Goal: Information Seeking & Learning: Understand process/instructions

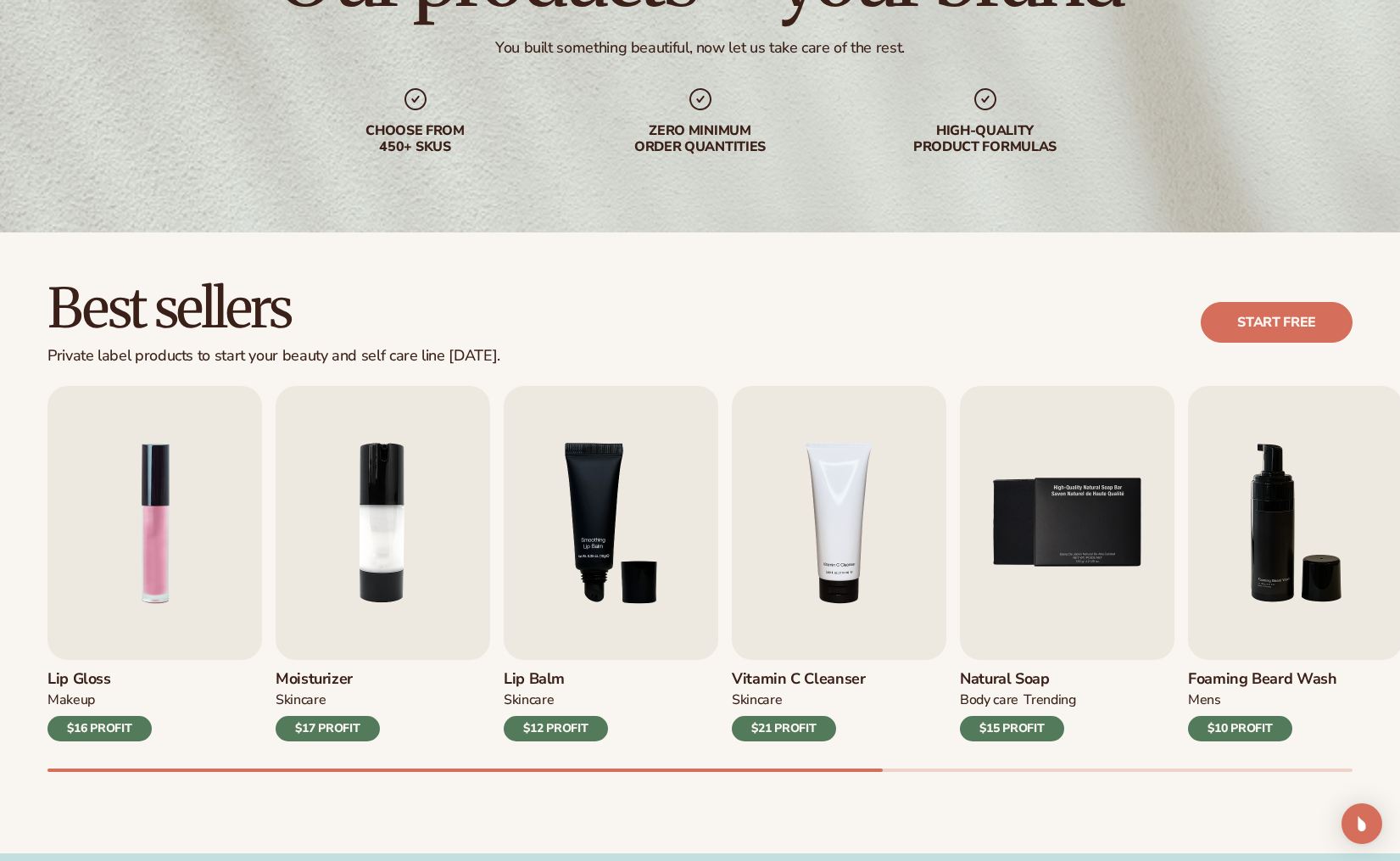
scroll to position [226, 0]
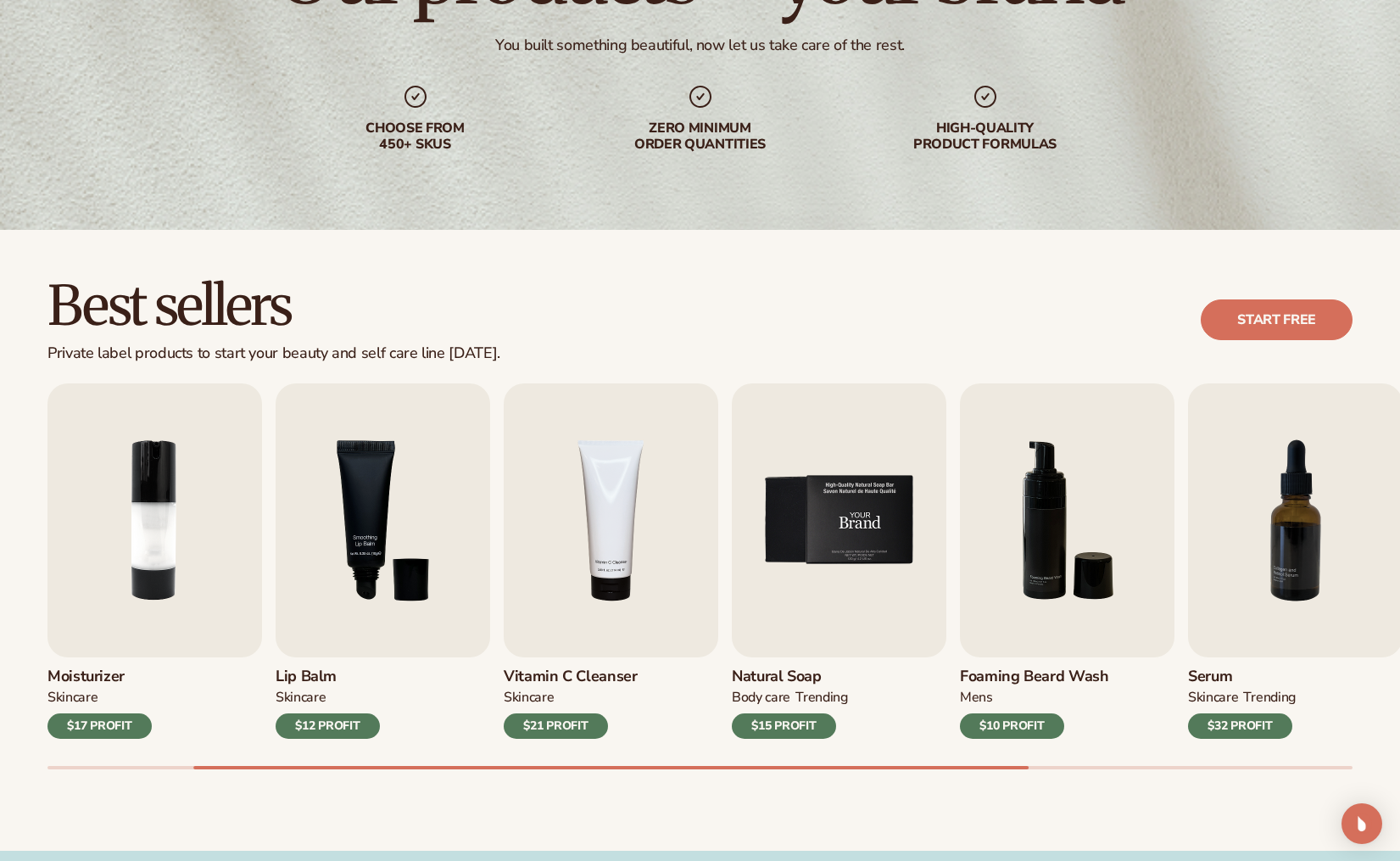
click at [627, 498] on div "Lip Gloss MAKEUP $16 PROFIT Moisturizer SKINCARE $17 PROFIT SKINCARE" at bounding box center [472, 561] width 1305 height 355
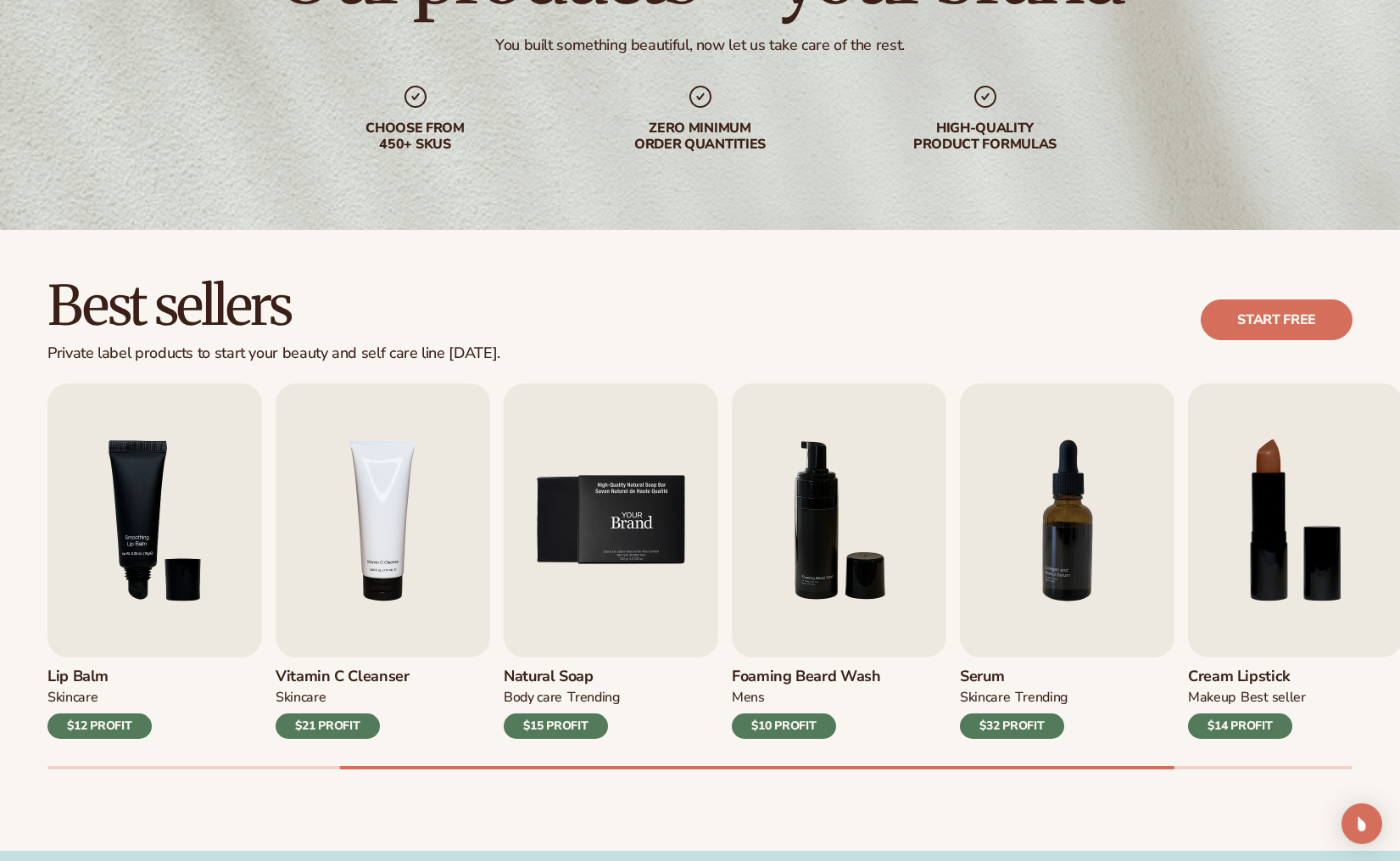
click at [627, 498] on img "5 / 9" at bounding box center [611, 520] width 215 height 274
click at [681, 472] on img "5 / 9" at bounding box center [611, 520] width 215 height 274
click at [640, 554] on img "5 / 9" at bounding box center [611, 520] width 215 height 274
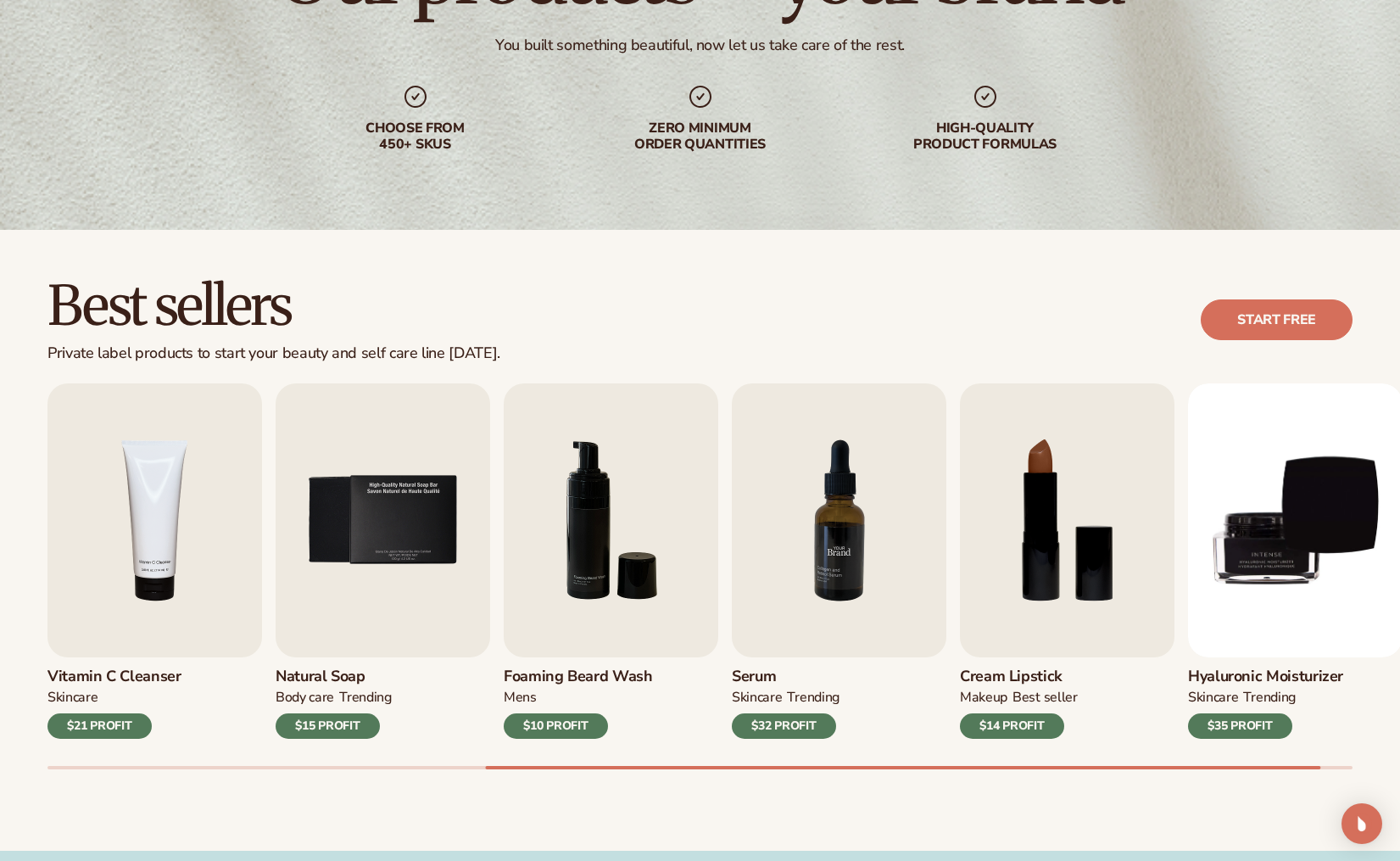
click at [856, 513] on img "7 / 9" at bounding box center [840, 520] width 215 height 274
click at [790, 729] on div "$32 PROFIT" at bounding box center [784, 726] width 104 height 25
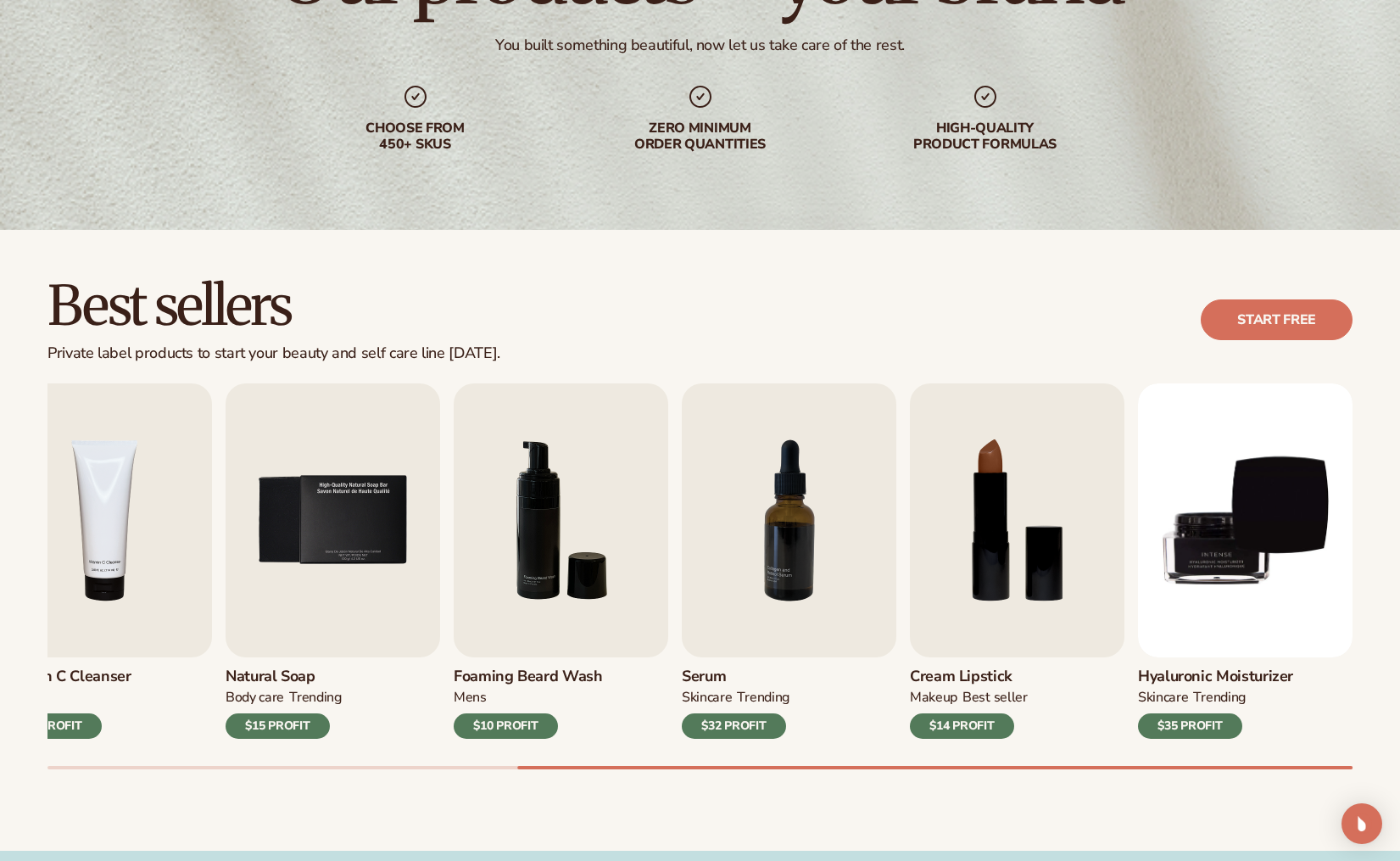
click at [1322, 293] on div "Best sellers Private label products to start your beauty and self care line tod…" at bounding box center [700, 320] width 1305 height 86
click at [1309, 310] on link "Start free" at bounding box center [1277, 320] width 152 height 41
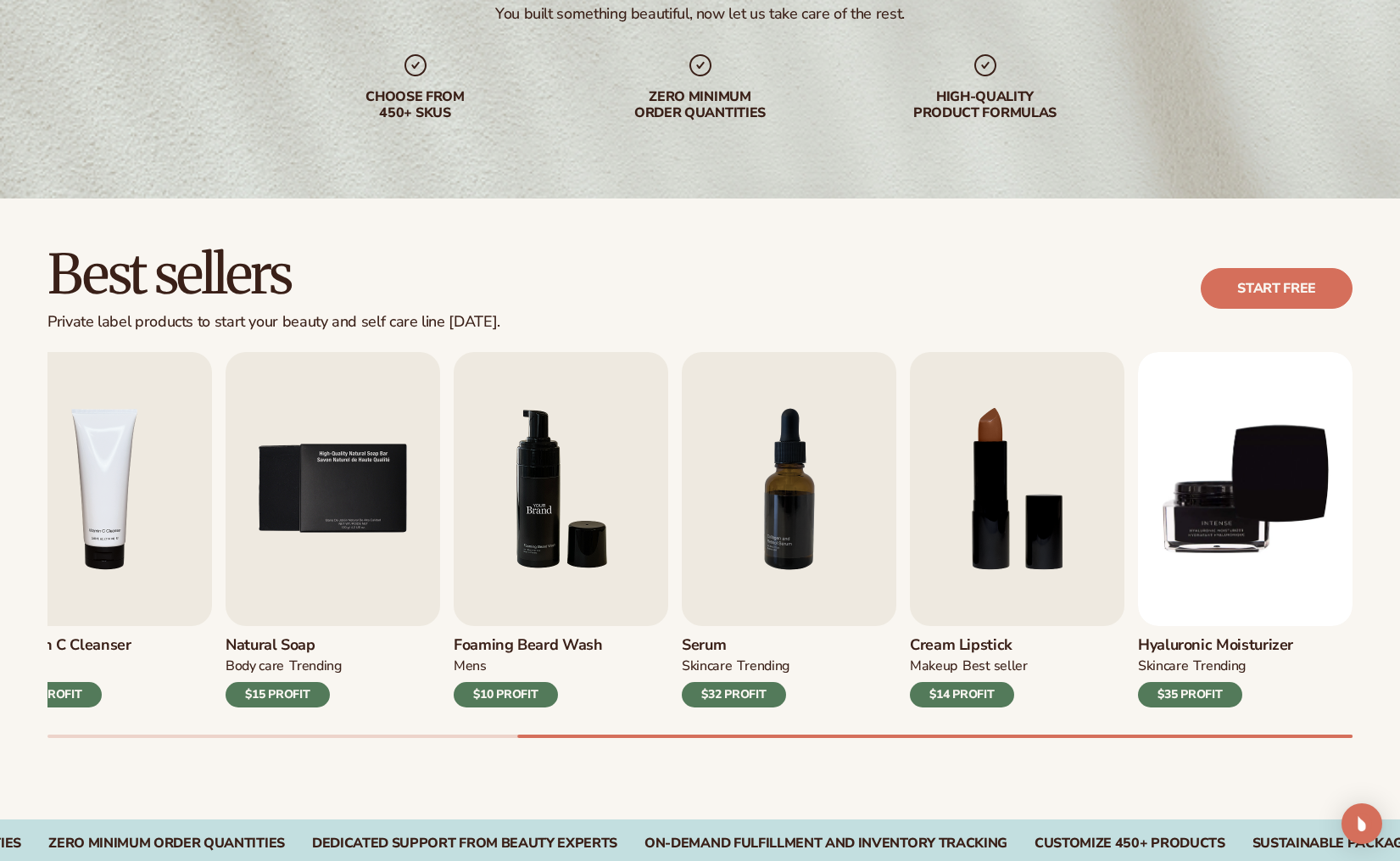
click at [499, 556] on img "6 / 9" at bounding box center [561, 489] width 215 height 274
click at [517, 524] on img "6 / 9" at bounding box center [561, 489] width 215 height 274
click at [352, 500] on img "5 / 9" at bounding box center [333, 489] width 215 height 274
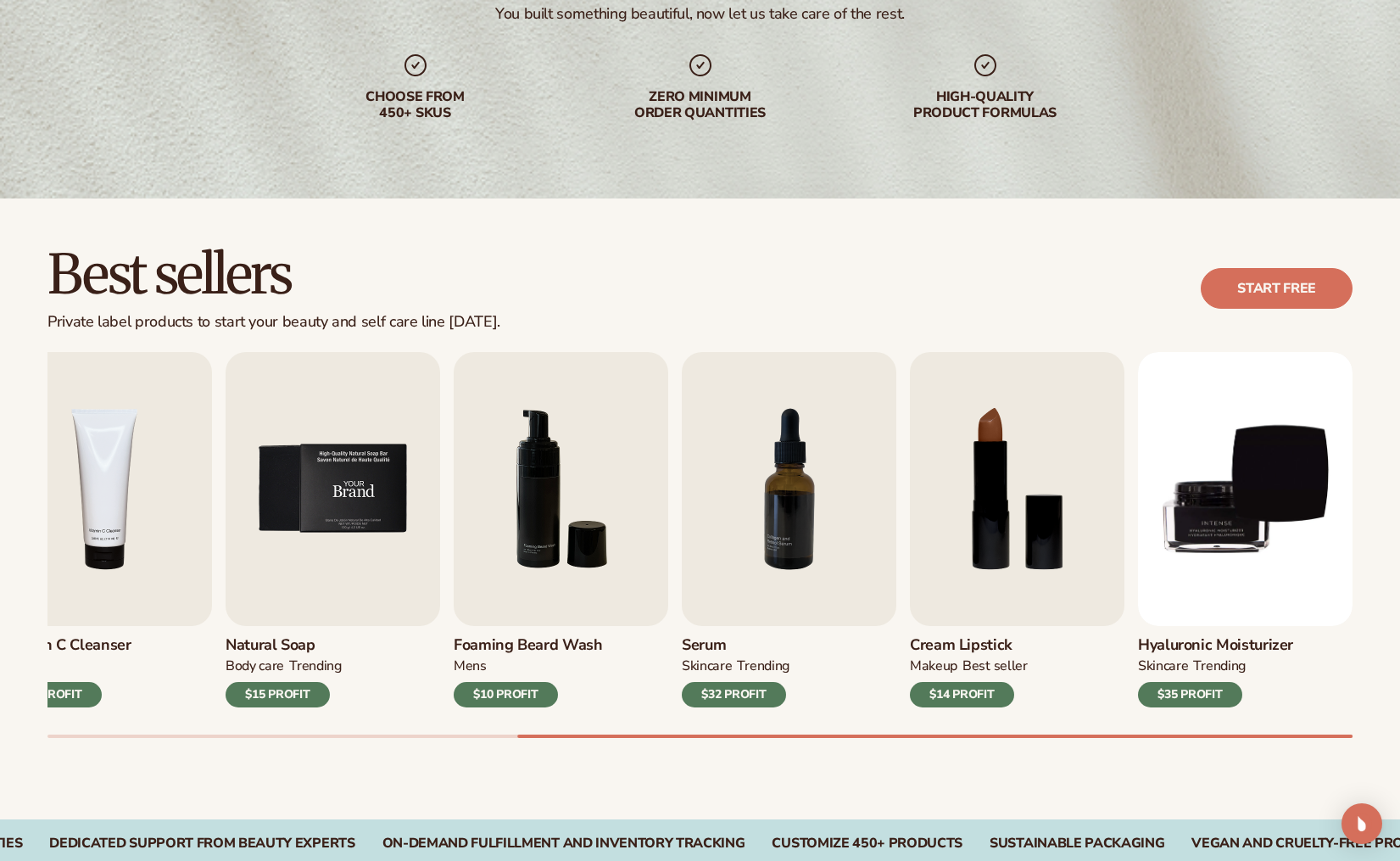
click at [353, 500] on img "5 / 9" at bounding box center [333, 489] width 215 height 274
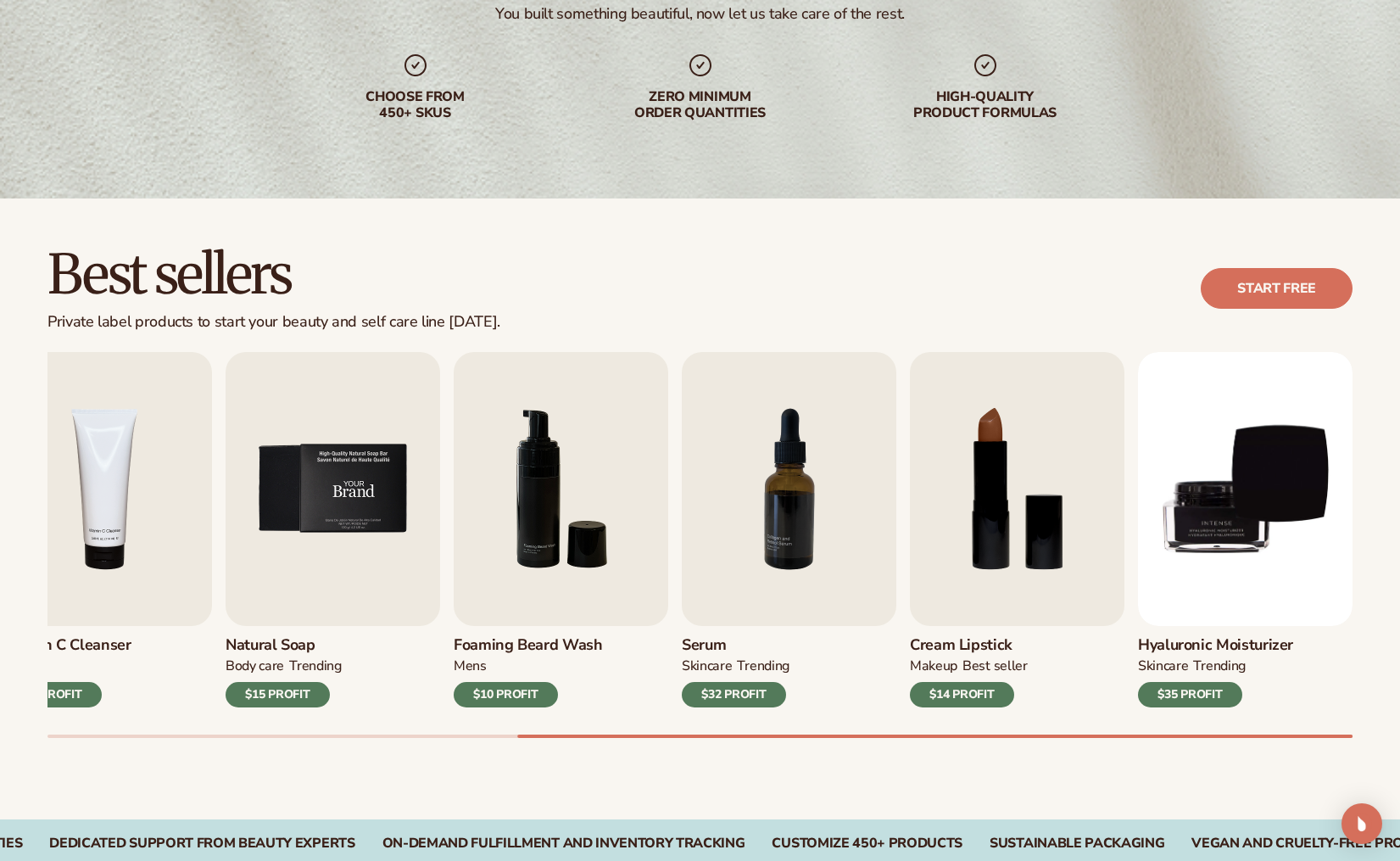
click at [354, 501] on img "5 / 9" at bounding box center [333, 489] width 215 height 274
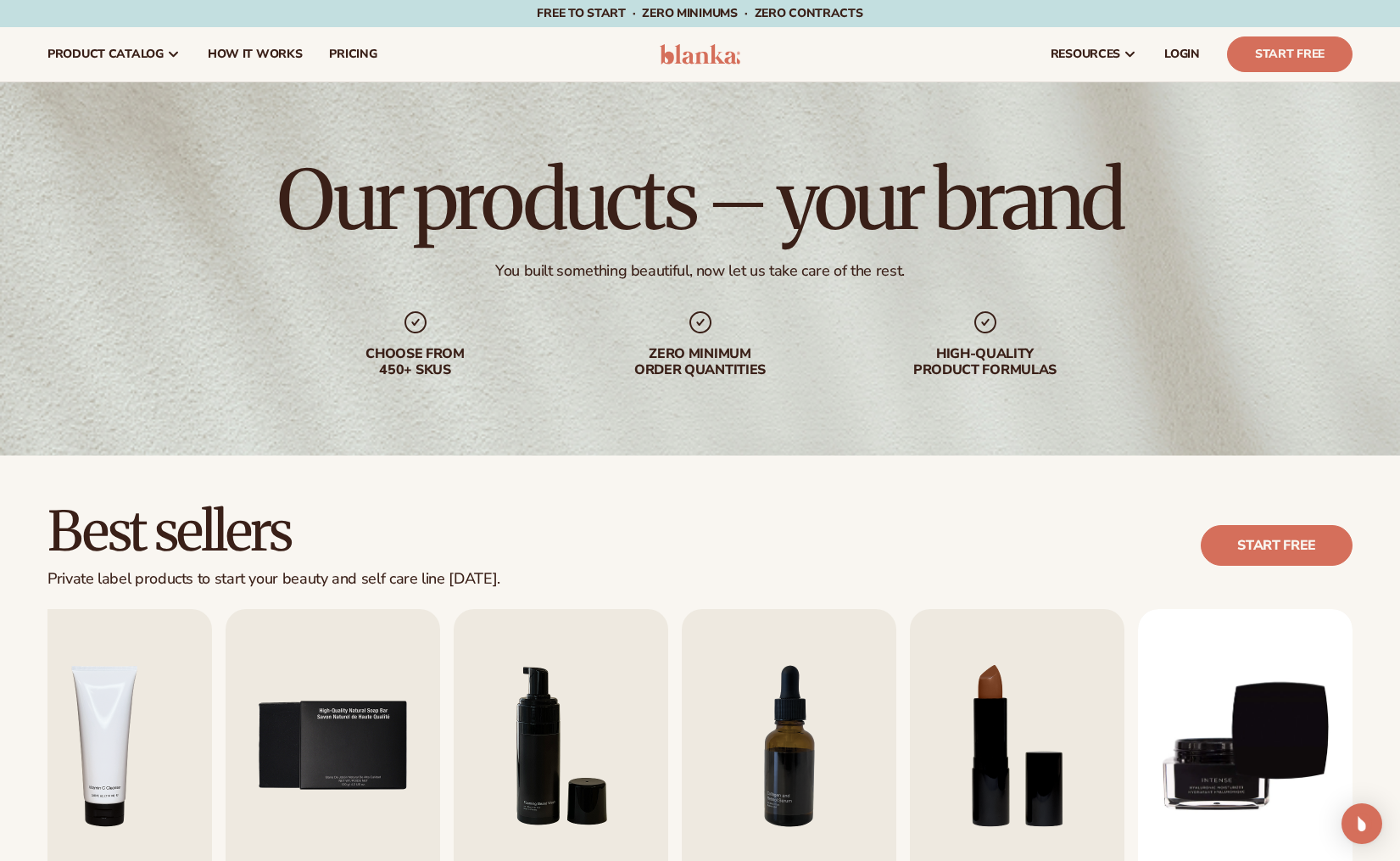
click at [354, 489] on div "Best sellers Private label products to start your beauty and self care line tod…" at bounding box center [700, 766] width 1400 height 621
click at [354, 490] on div "Best sellers Private label products to start your beauty and self care line tod…" at bounding box center [700, 766] width 1400 height 621
click at [350, 734] on img "5 / 9" at bounding box center [333, 746] width 215 height 274
click at [352, 730] on img "5 / 9" at bounding box center [333, 746] width 215 height 274
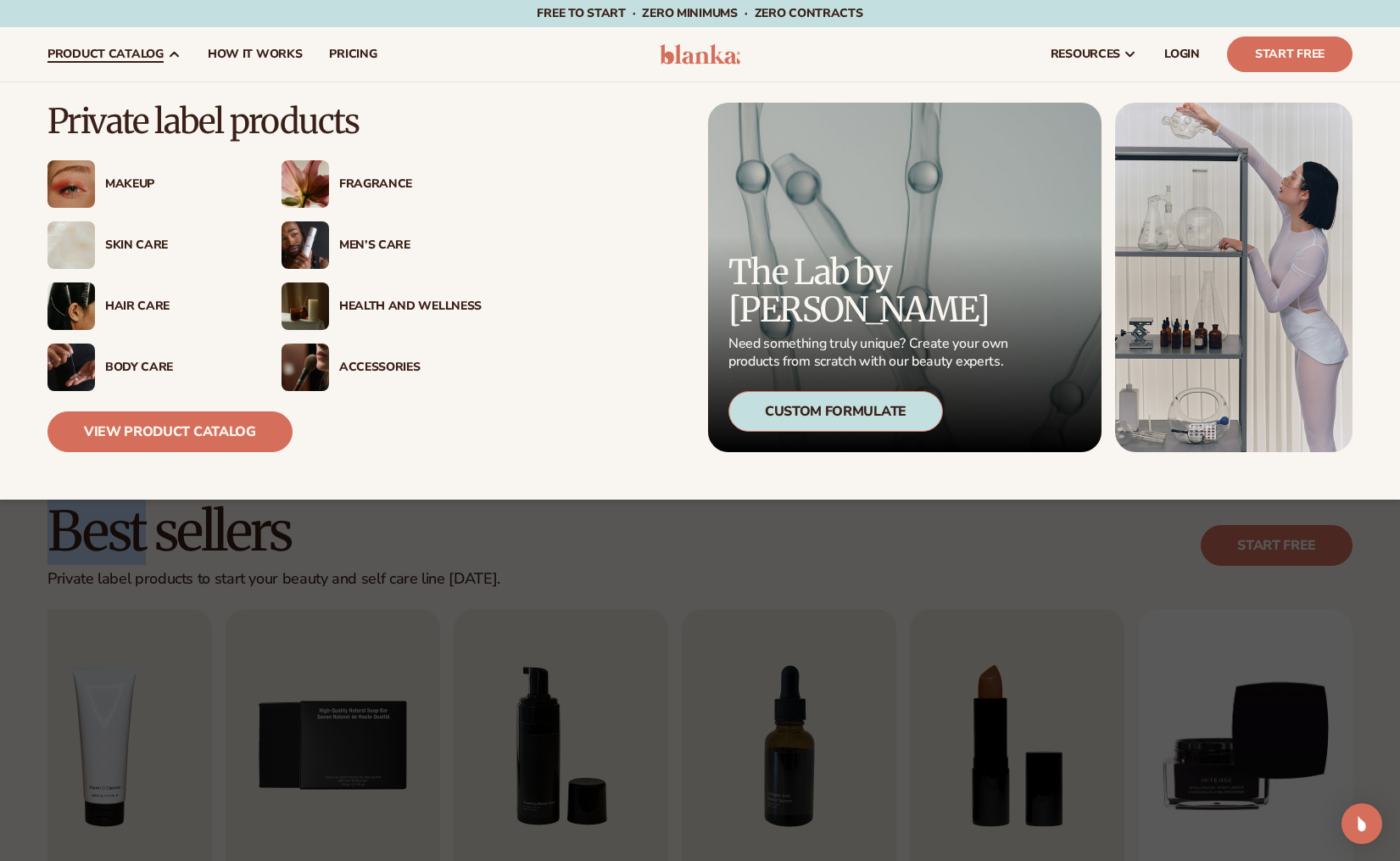
click at [106, 54] on span "product catalog" at bounding box center [105, 55] width 116 height 14
click at [125, 249] on div "Skin Care" at bounding box center [177, 245] width 143 height 15
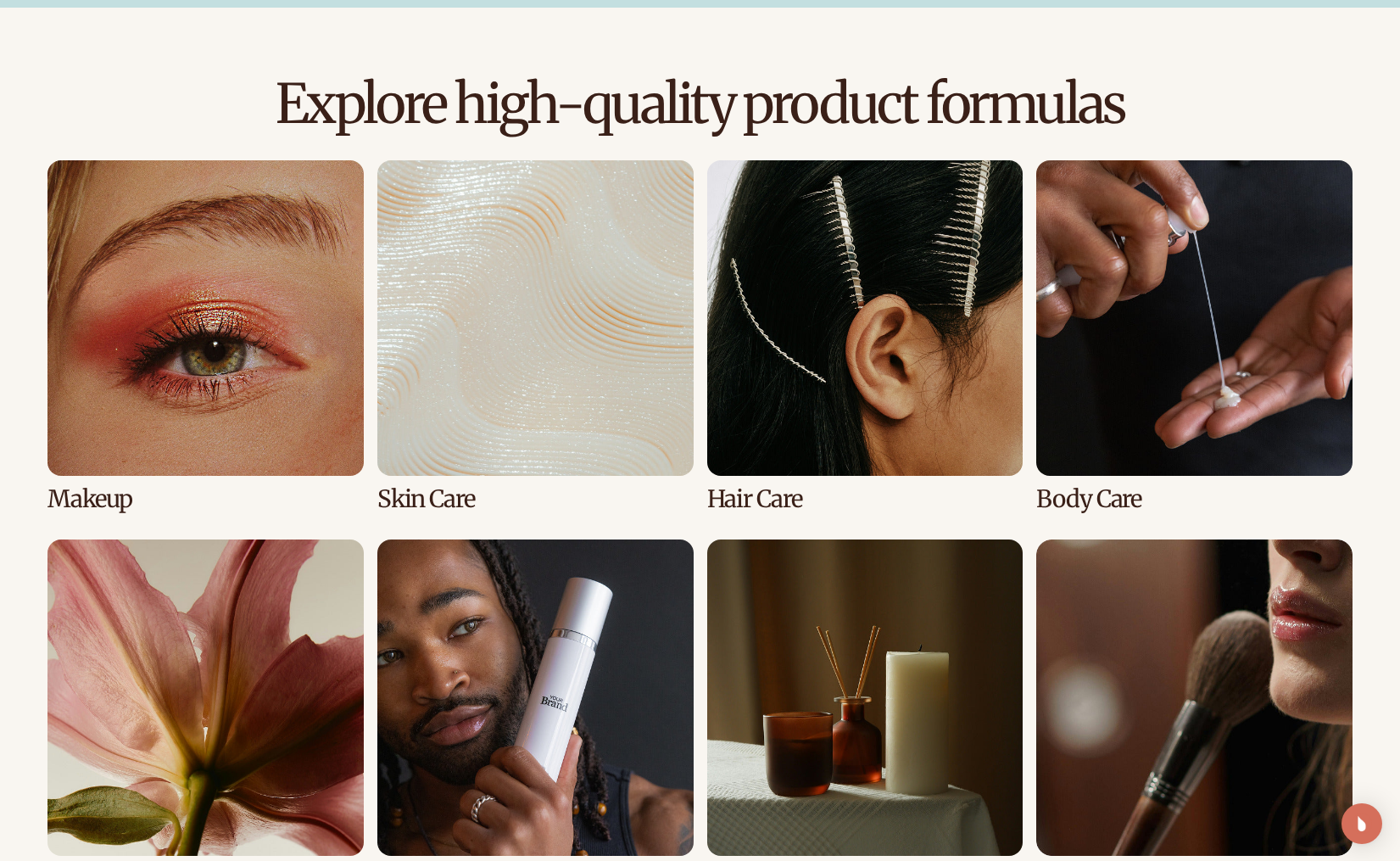
scroll to position [1119, 0]
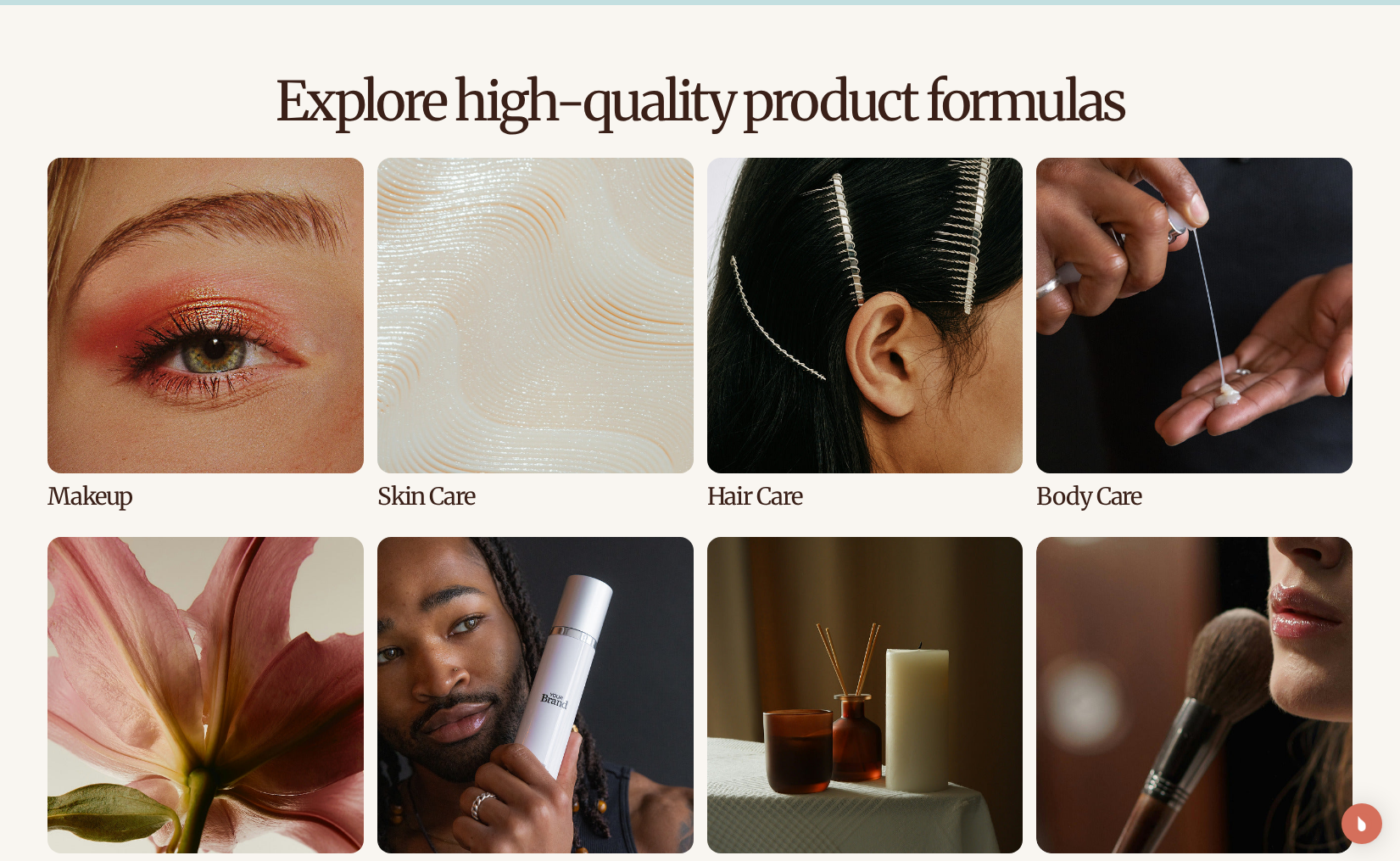
click at [474, 483] on link "2 / 8" at bounding box center [536, 334] width 316 height 352
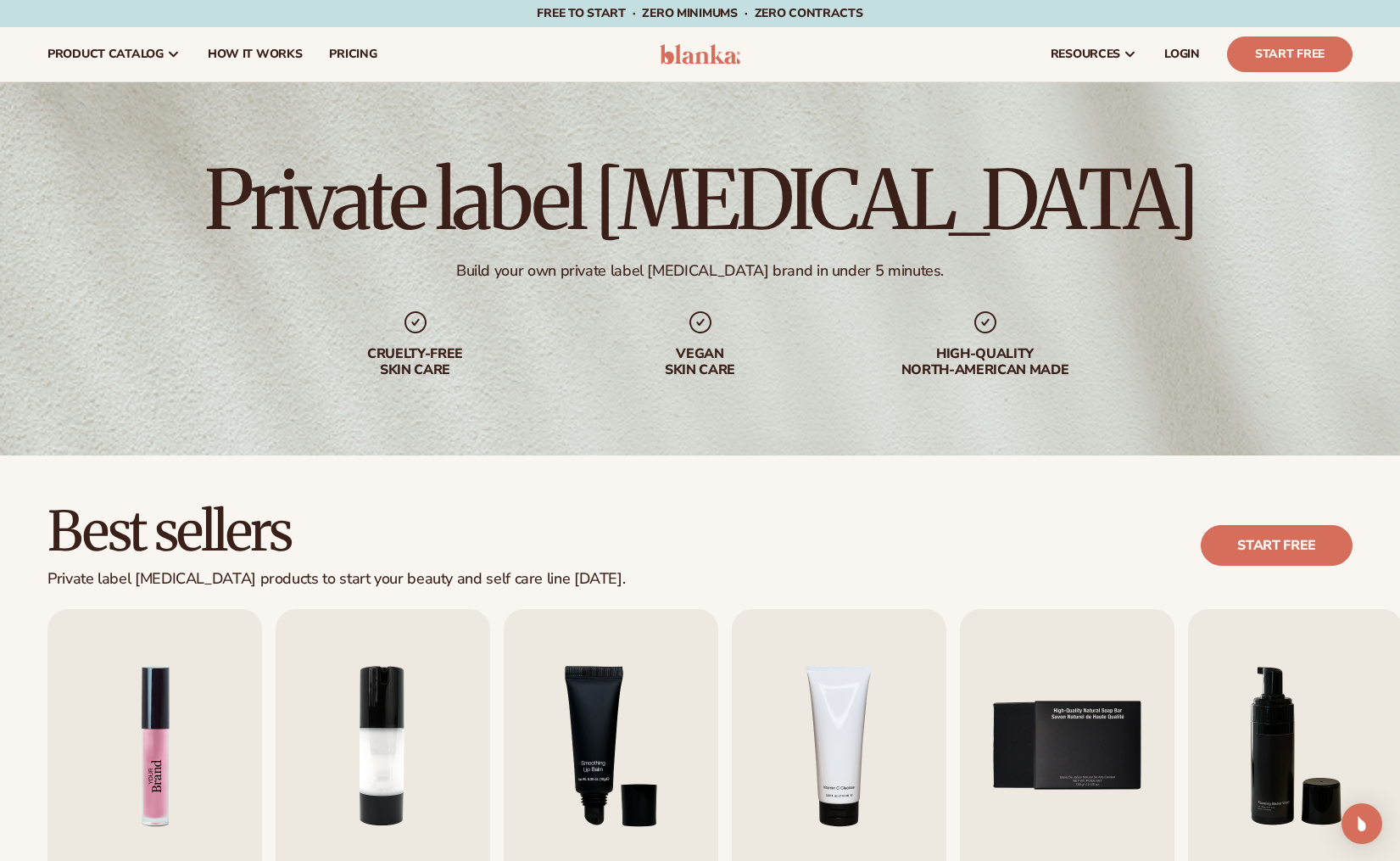
click at [200, 684] on img "1 / 9" at bounding box center [155, 746] width 215 height 274
click at [180, 683] on img "1 / 9" at bounding box center [155, 746] width 215 height 274
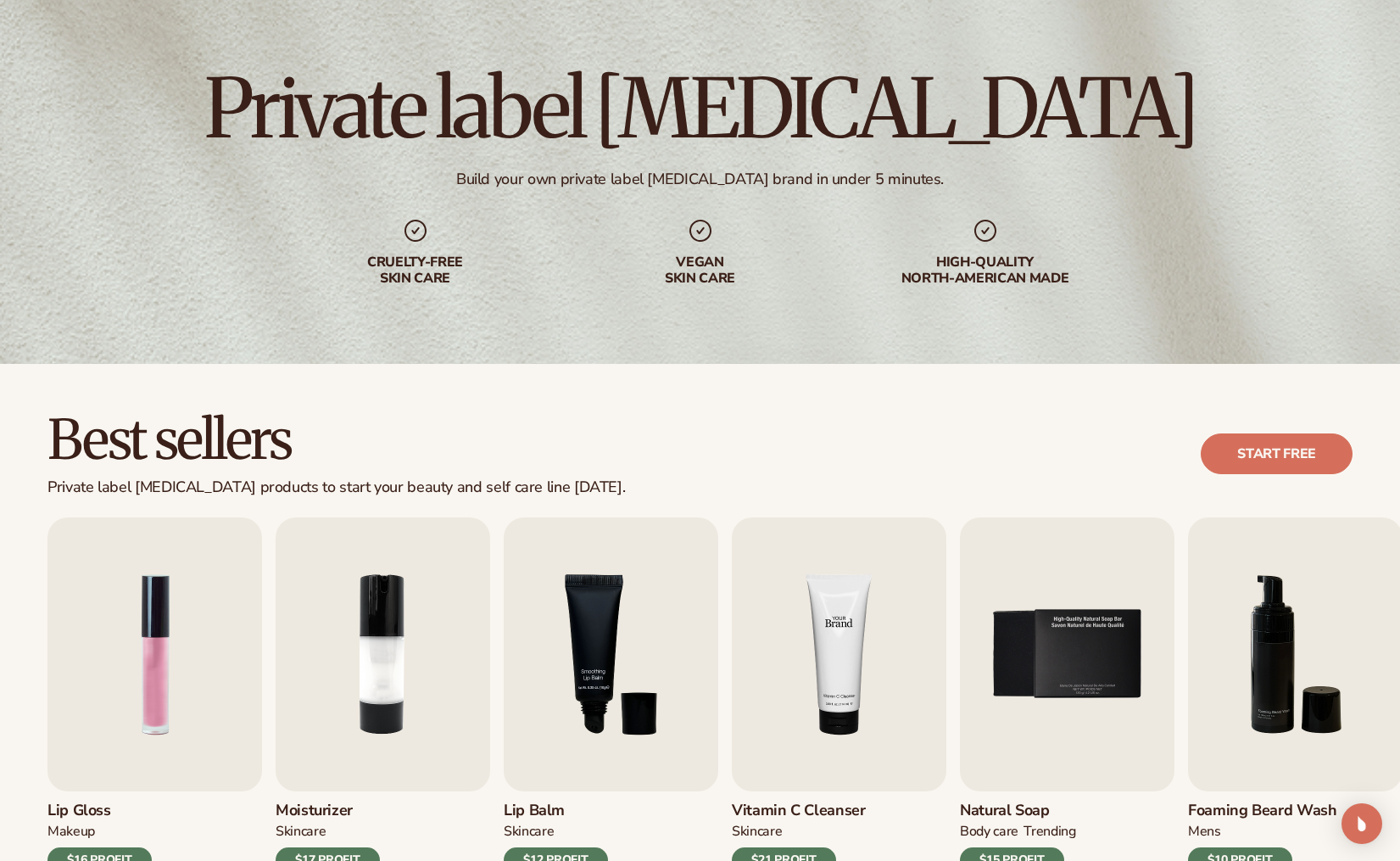
click at [900, 621] on img "4 / 9" at bounding box center [840, 654] width 215 height 274
click at [1110, 619] on img "5 / 9" at bounding box center [1067, 654] width 215 height 274
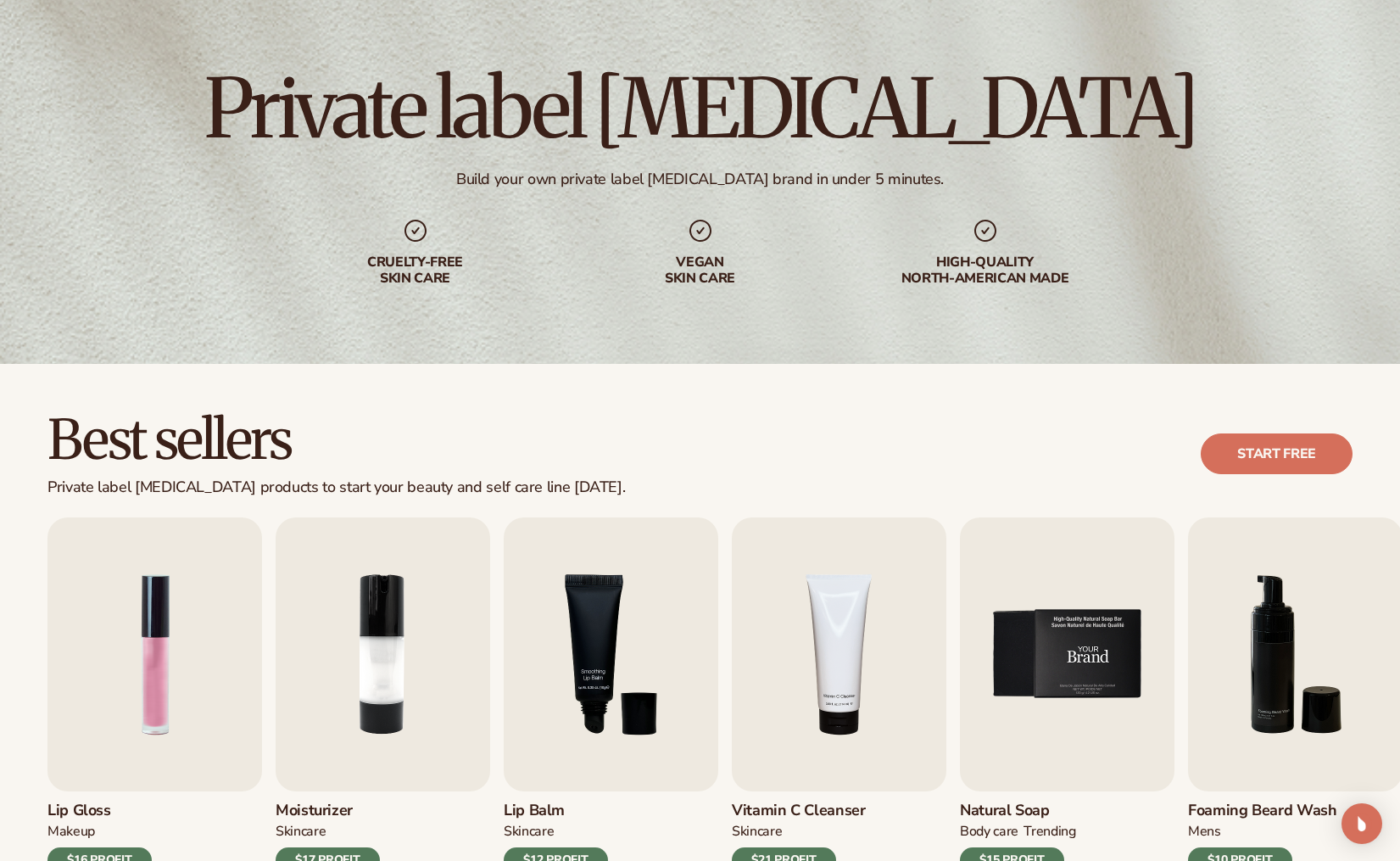
click at [1110, 619] on img "5 / 9" at bounding box center [1067, 654] width 215 height 274
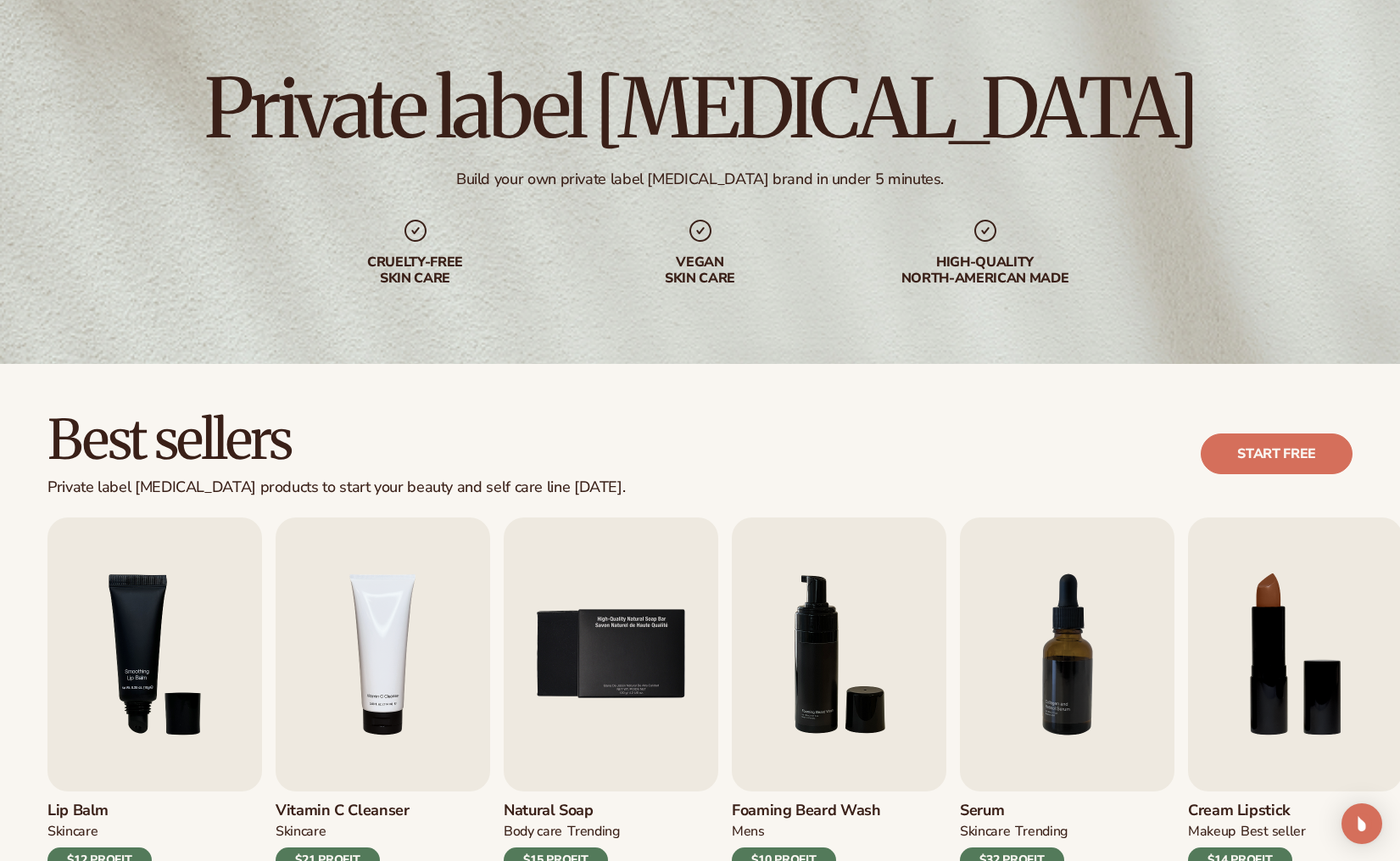
scroll to position [0, 0]
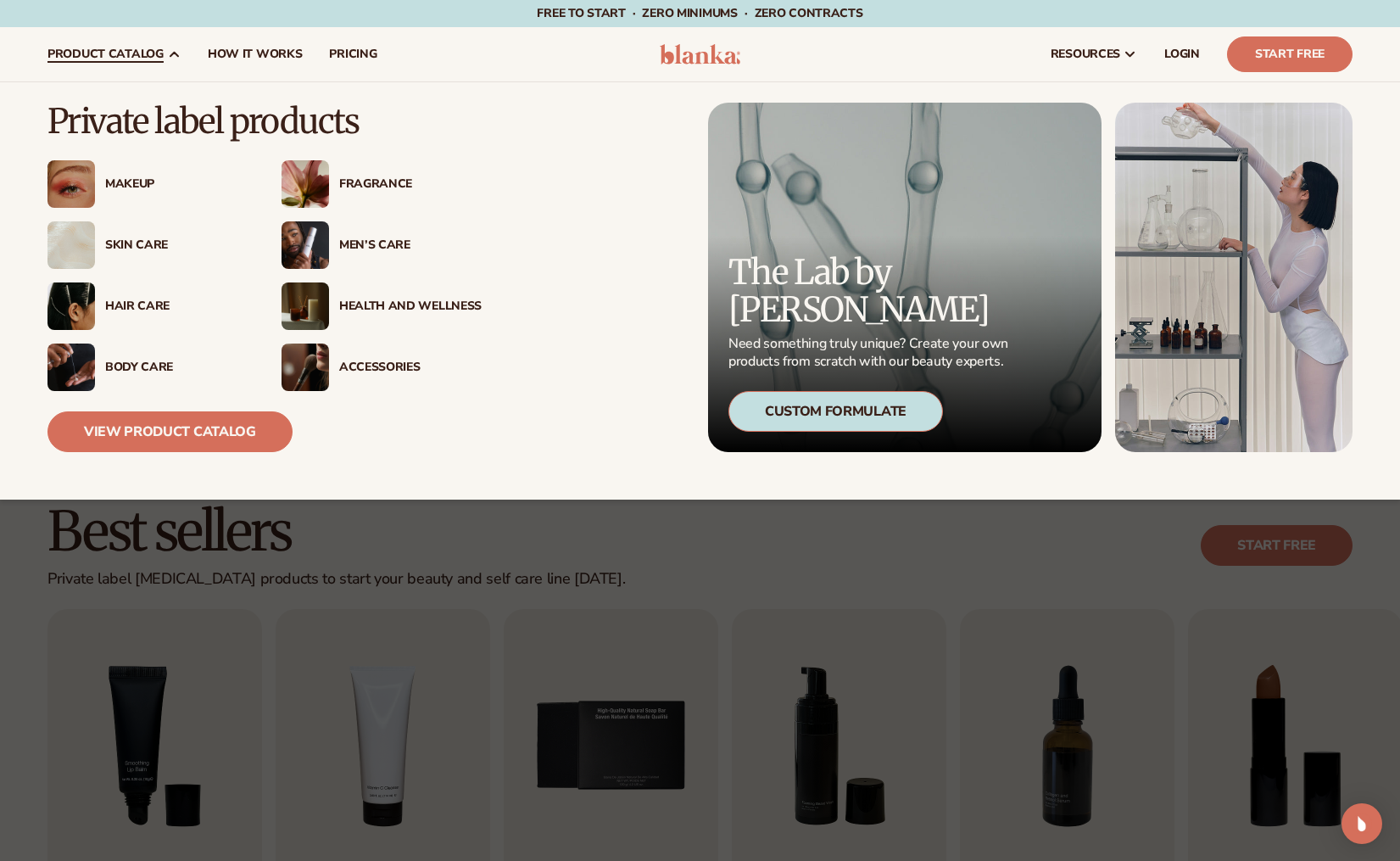
click at [387, 372] on div "Accessories" at bounding box center [411, 367] width 143 height 15
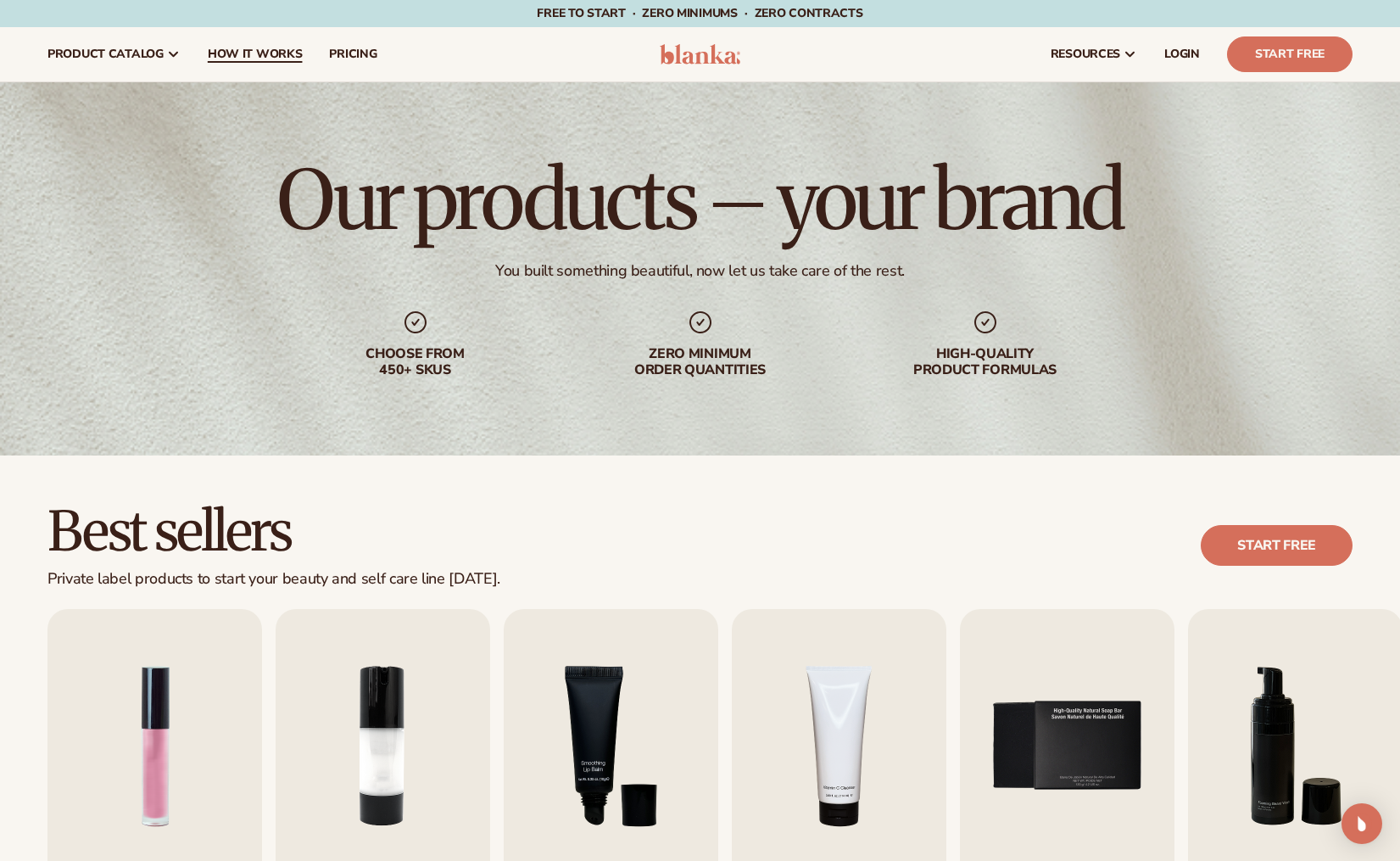
click at [282, 55] on span "How It Works" at bounding box center [255, 55] width 95 height 14
